Goal: Transaction & Acquisition: Download file/media

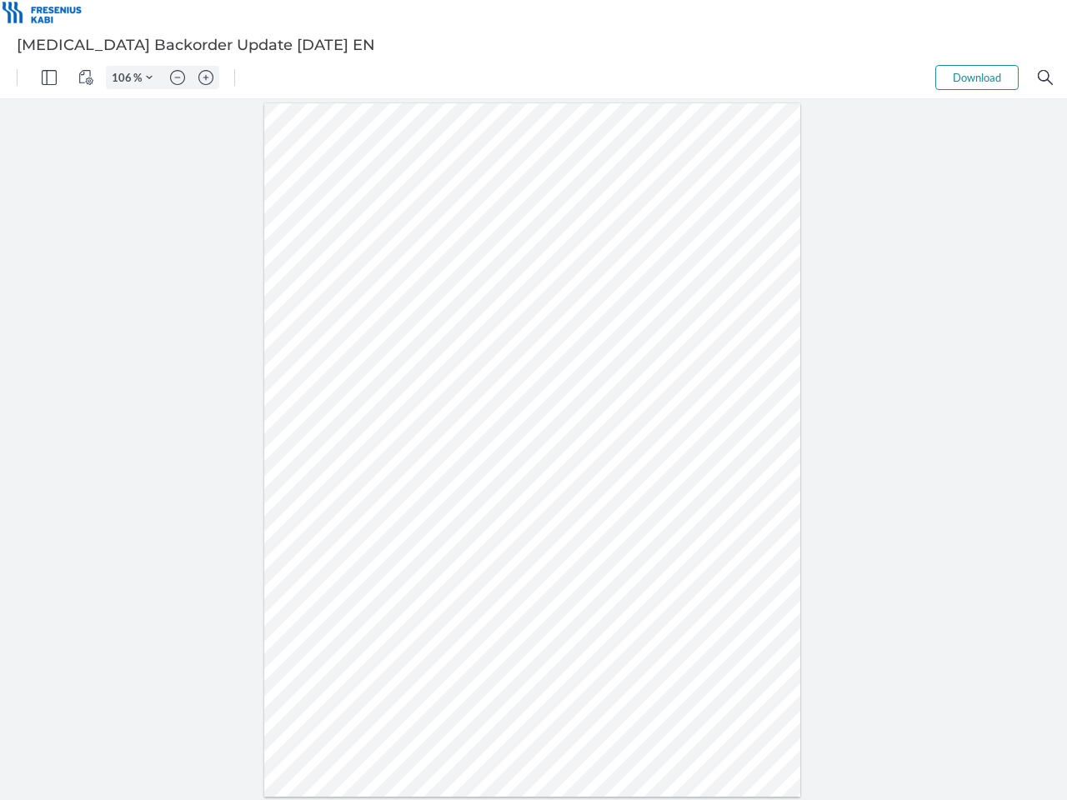
click at [49, 78] on img "Panel" at bounding box center [49, 77] width 15 height 15
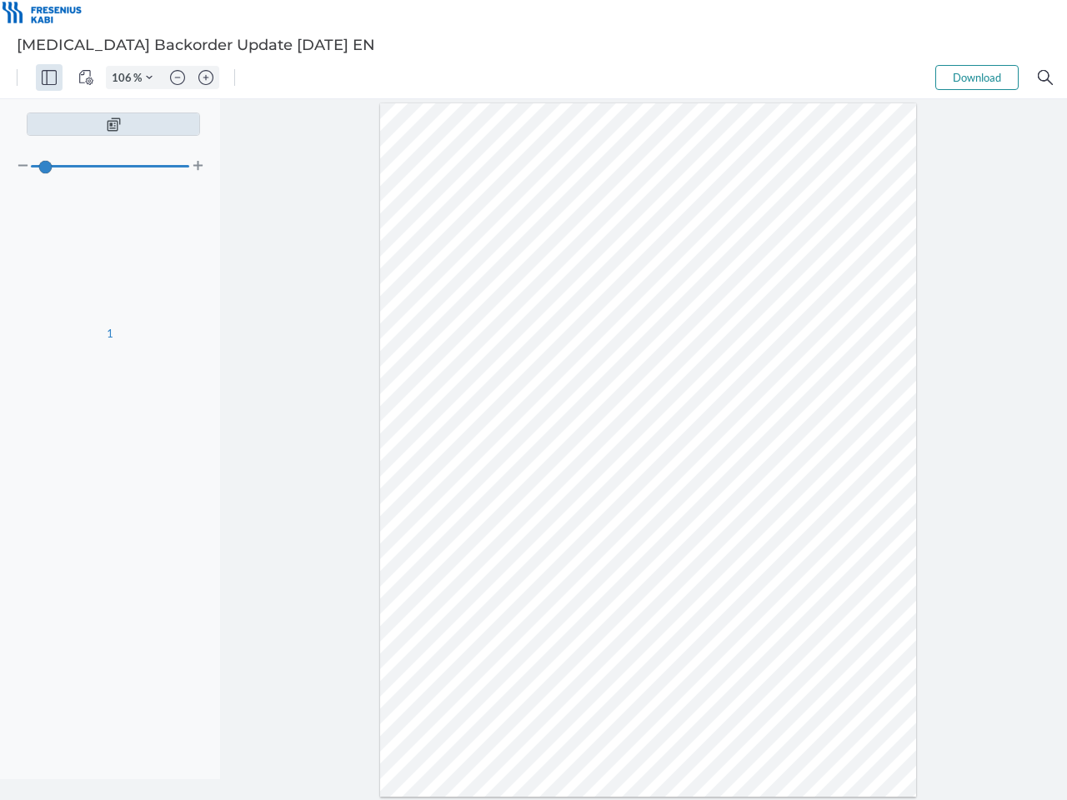
click at [86, 78] on img "View Controls" at bounding box center [85, 77] width 15 height 15
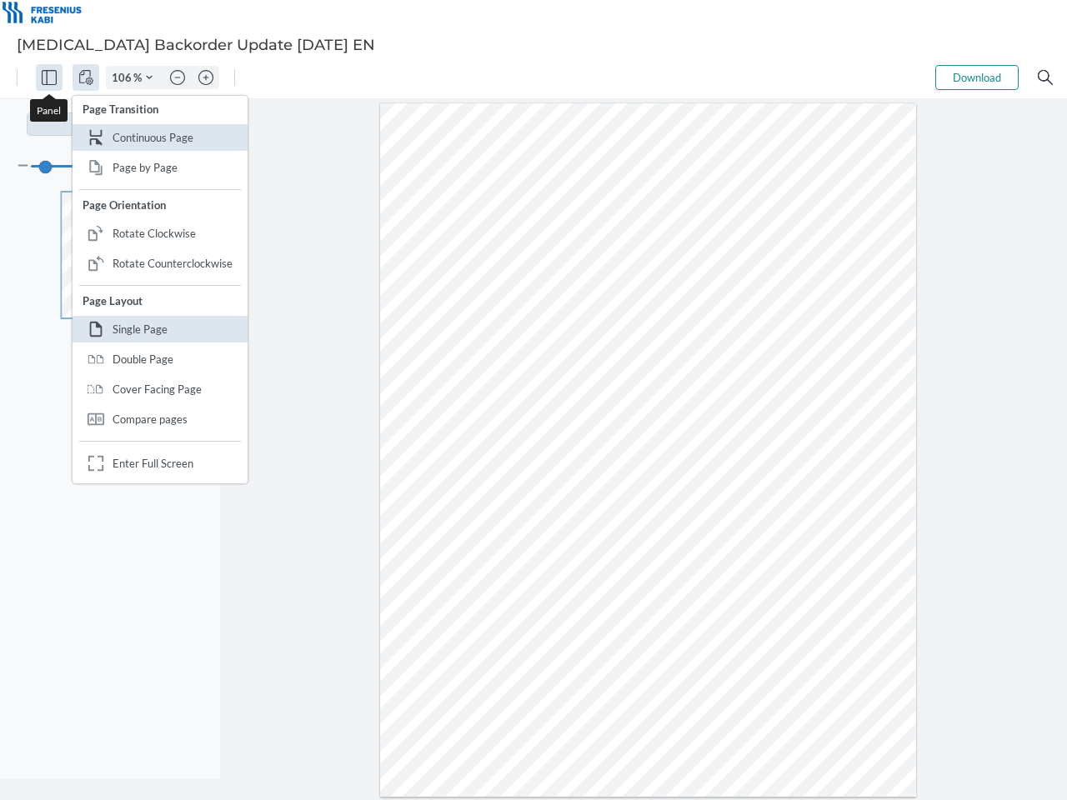
click at [124, 78] on input "106" at bounding box center [120, 77] width 27 height 15
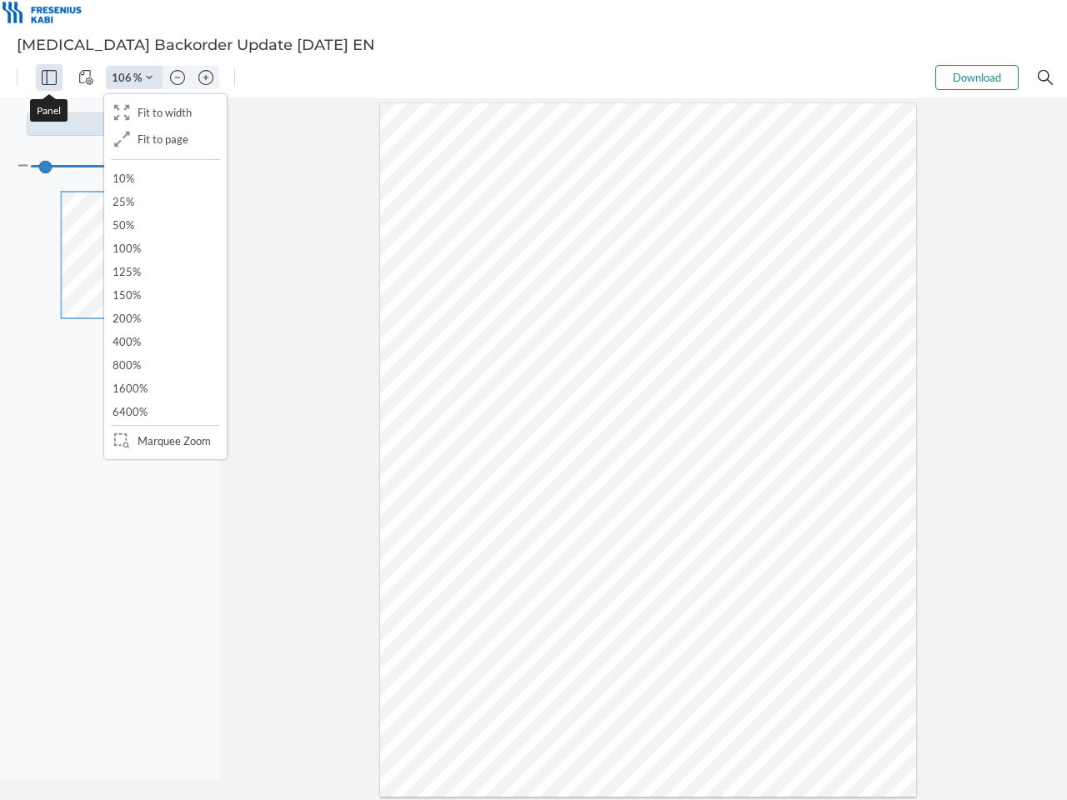
click at [149, 78] on img "Zoom Controls" at bounding box center [149, 77] width 7 height 7
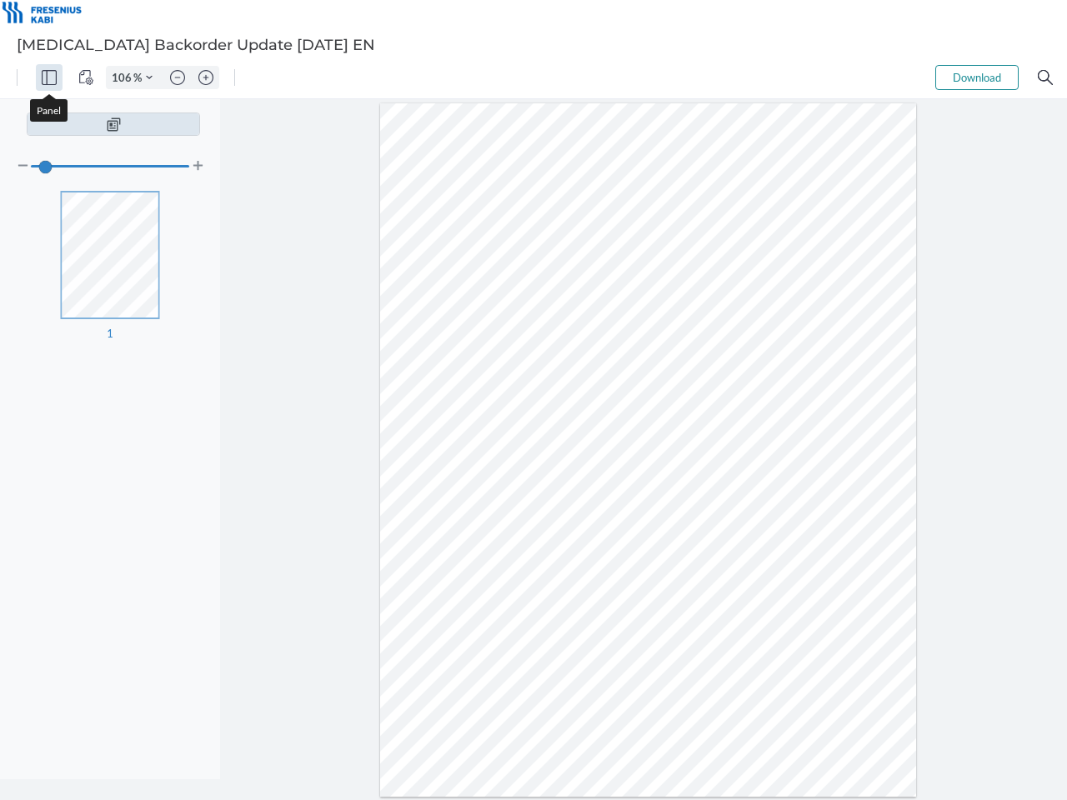
click at [178, 78] on img "Zoom out" at bounding box center [177, 77] width 15 height 15
click at [206, 78] on img "Zoom in" at bounding box center [205, 77] width 15 height 15
type input "106"
click at [977, 78] on button "Download" at bounding box center [976, 77] width 83 height 25
click at [1045, 78] on img "Search" at bounding box center [1045, 77] width 15 height 15
